Goal: Task Accomplishment & Management: Use online tool/utility

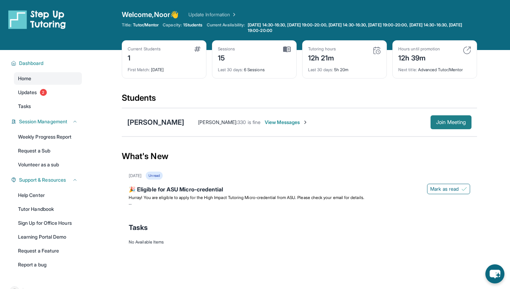
click at [438, 124] on span "Join Meeting" at bounding box center [451, 122] width 30 height 4
